Goal: Information Seeking & Learning: Understand process/instructions

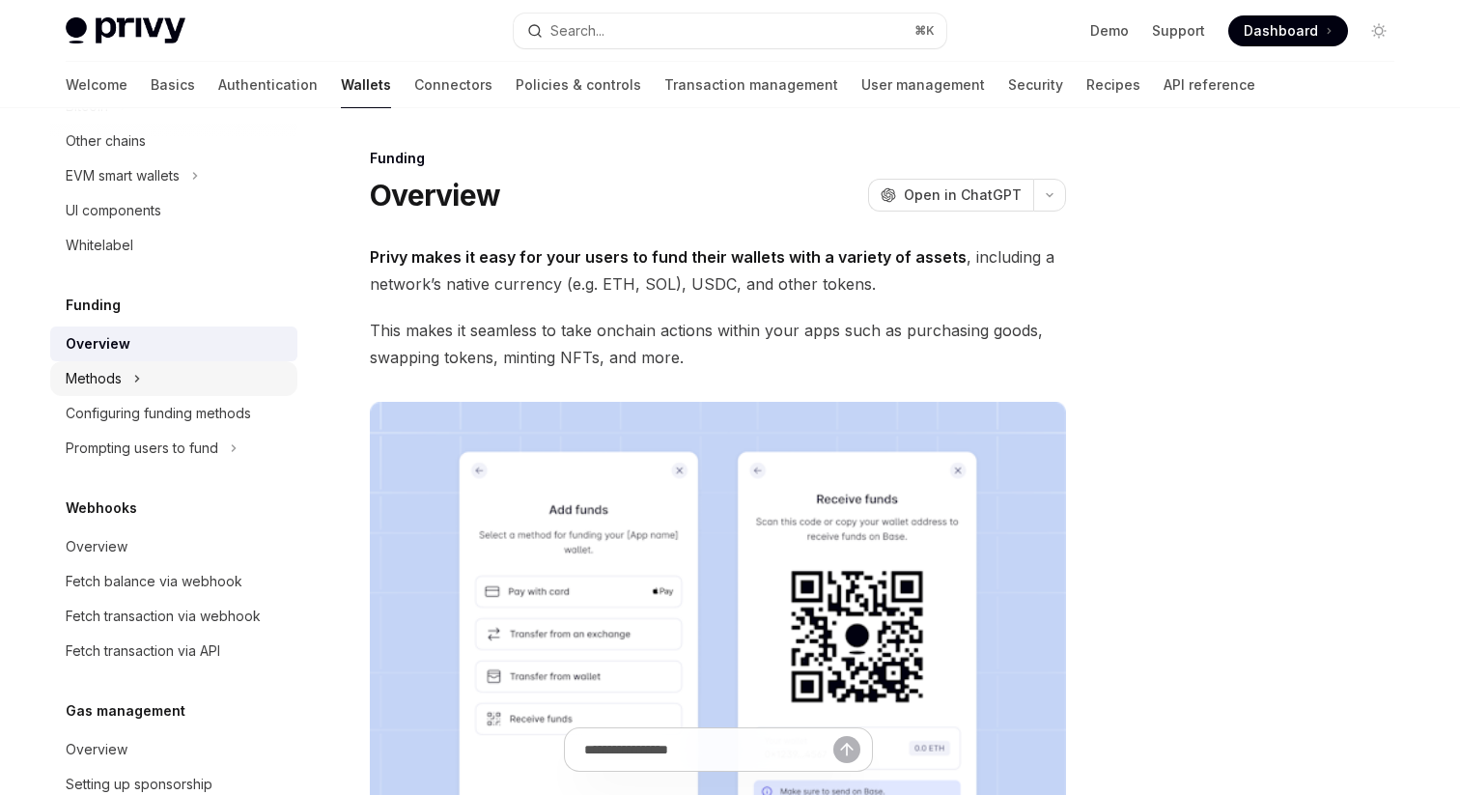
scroll to position [652, 0]
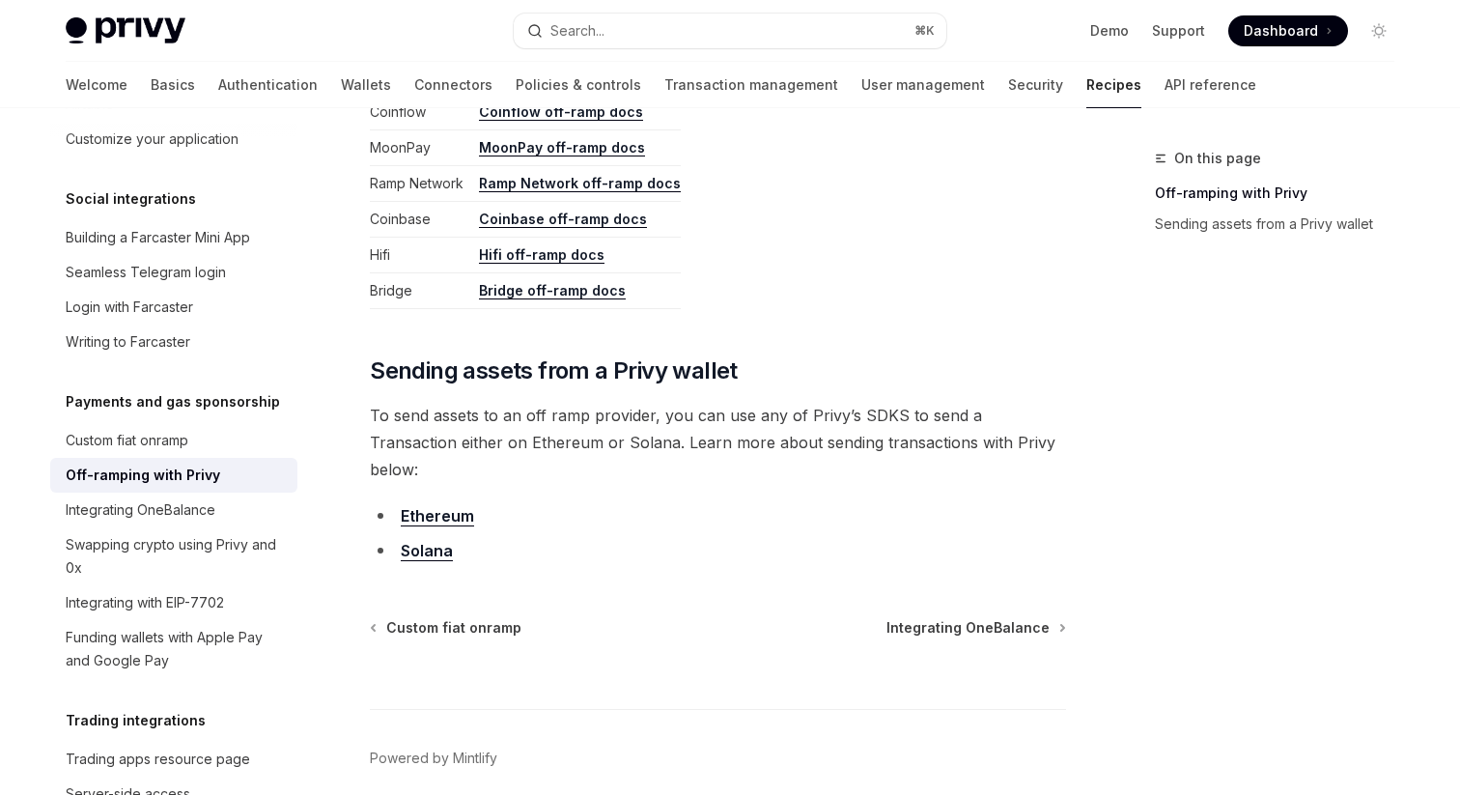
scroll to position [1068, 0]
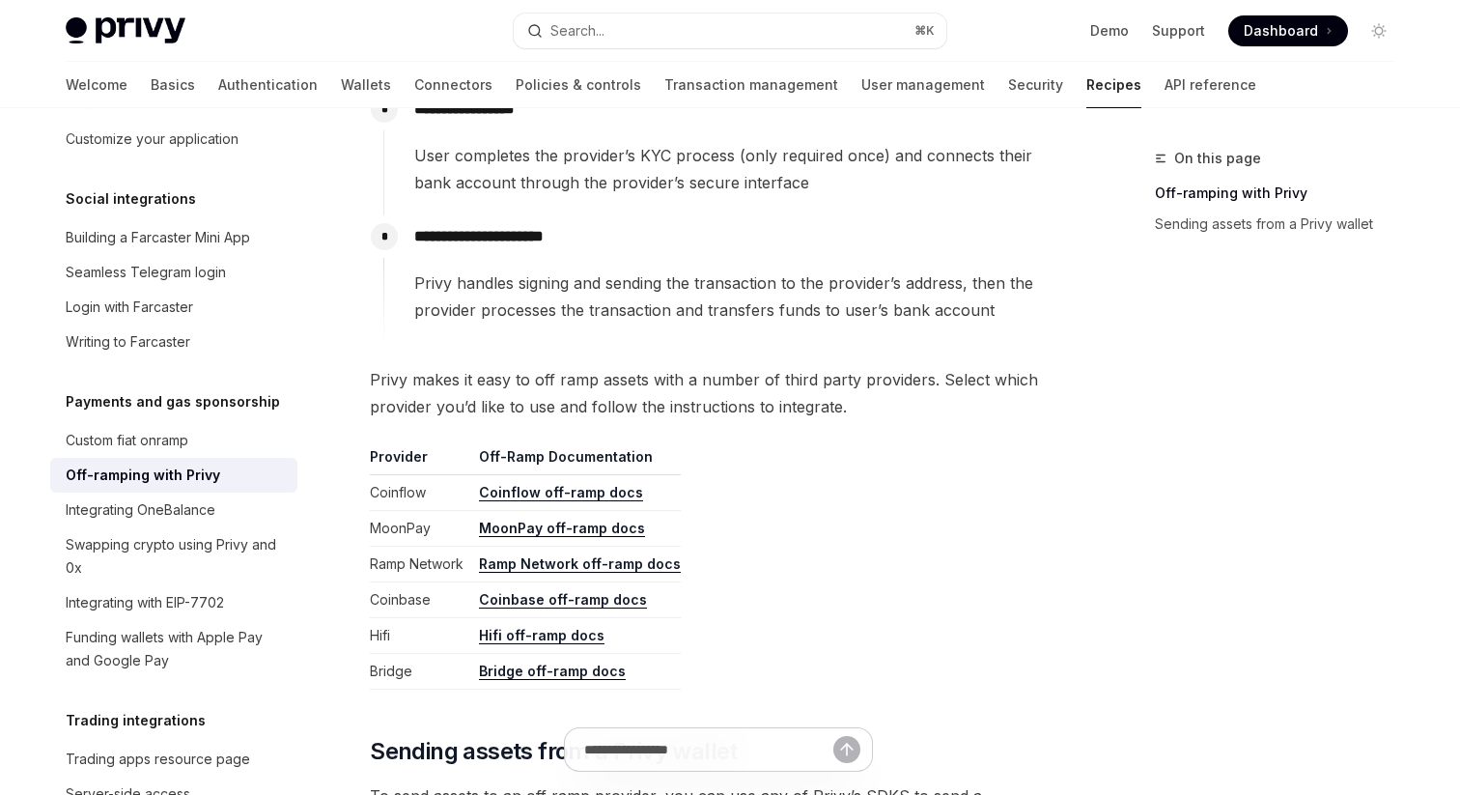
scroll to position [660, 0]
